Goal: Task Accomplishment & Management: Complete application form

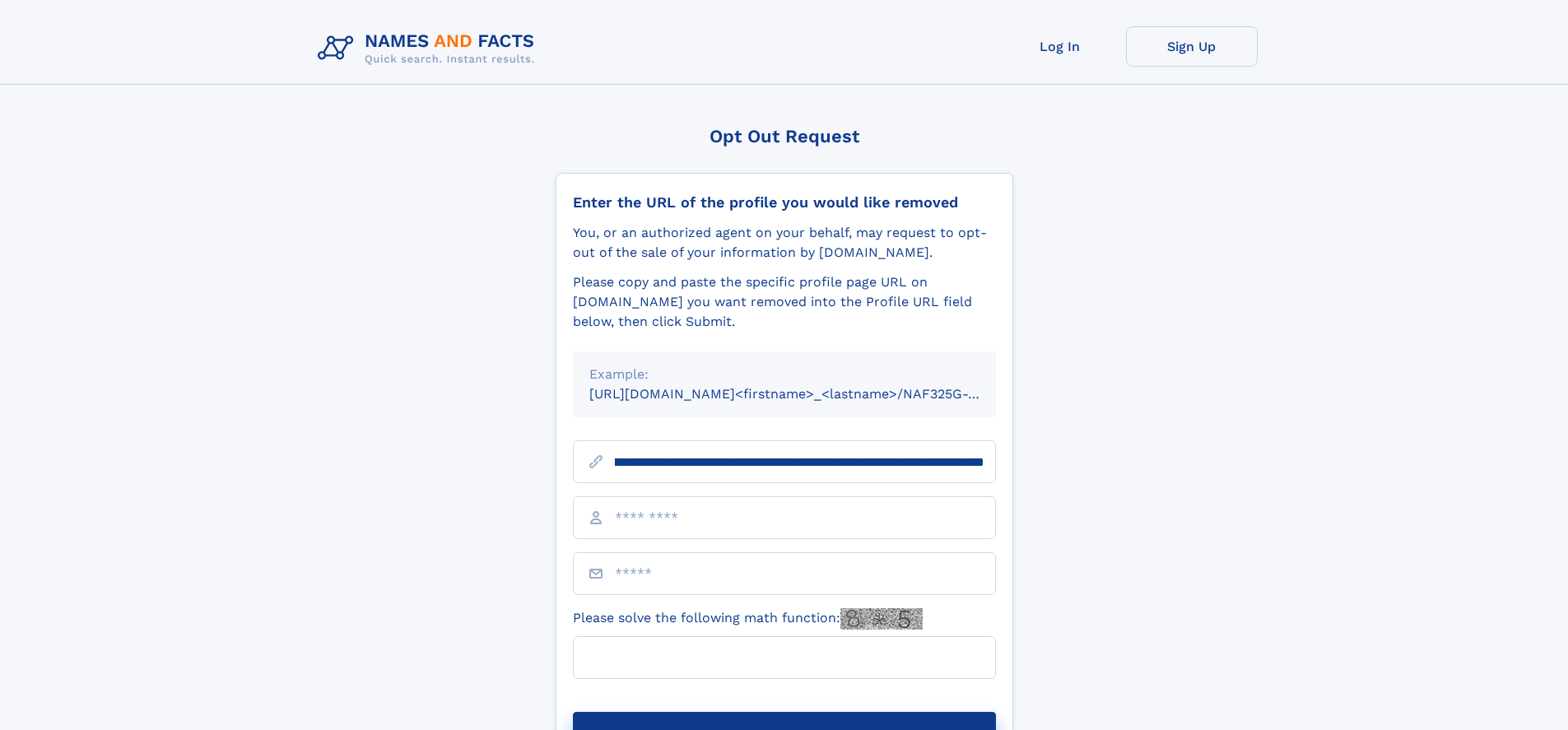
scroll to position [0, 180]
type input "**********"
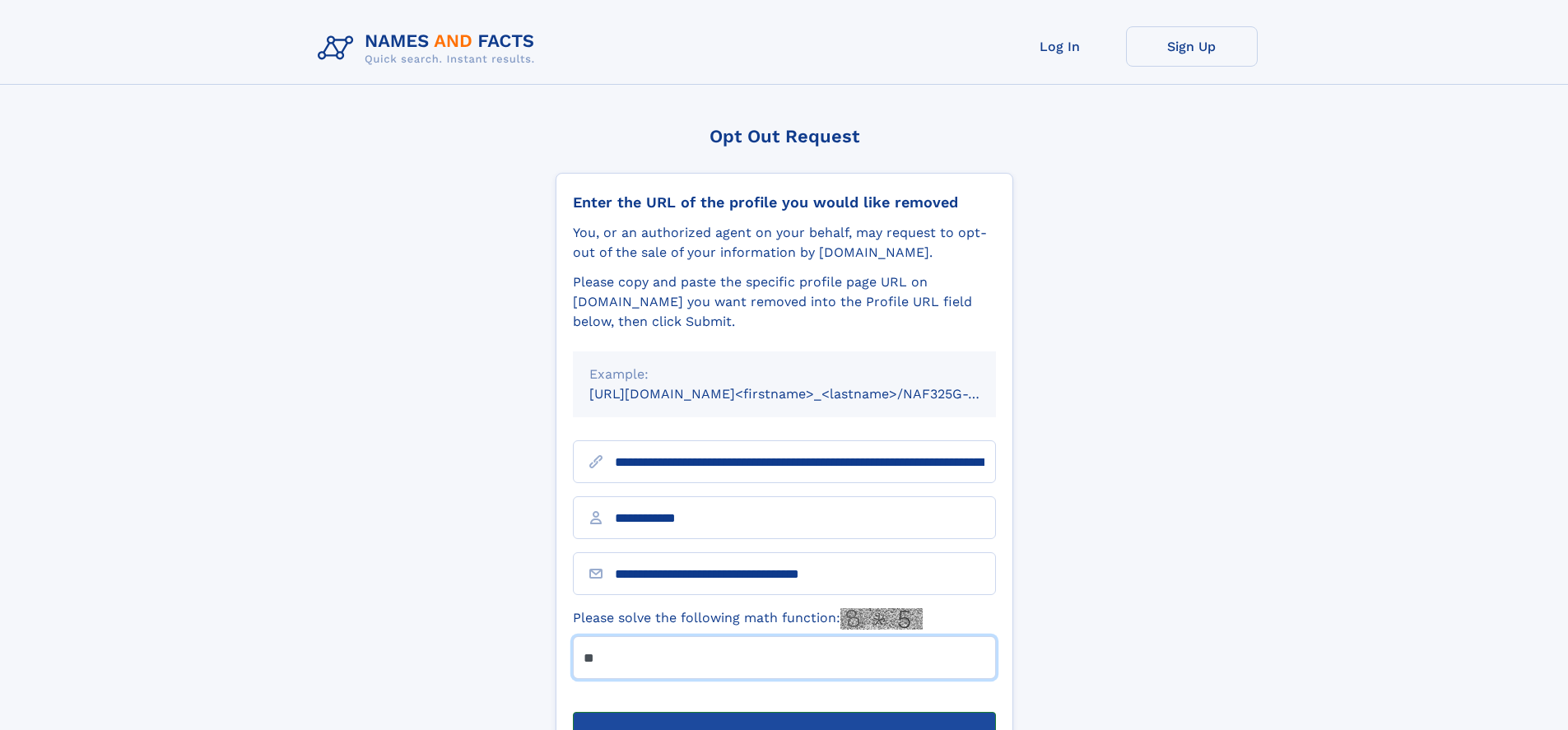
type input "**"
click at [784, 711] on button "Submit Opt Out Request" at bounding box center [784, 738] width 423 height 53
